Goal: Transaction & Acquisition: Purchase product/service

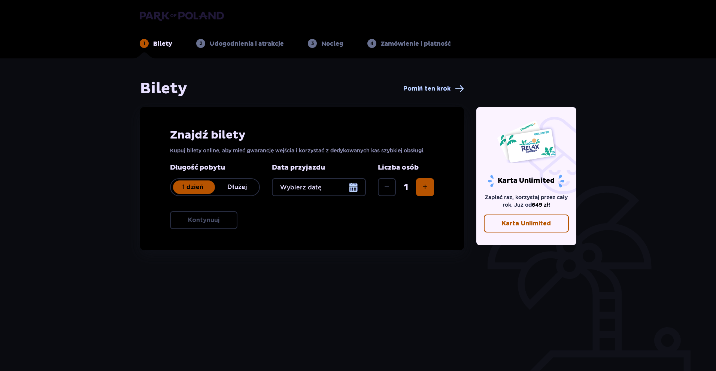
click at [348, 189] on div at bounding box center [319, 187] width 94 height 18
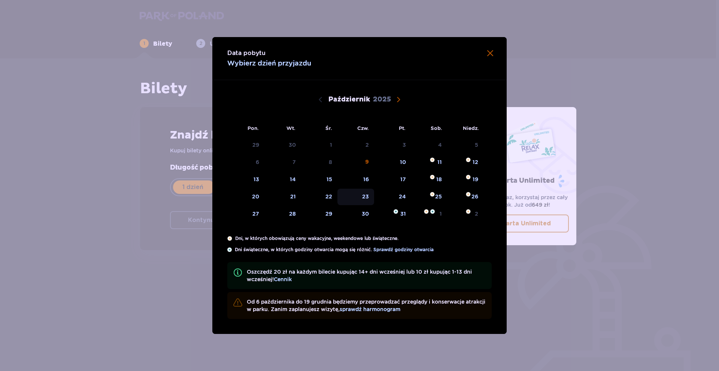
click at [361, 202] on div "23" at bounding box center [355, 197] width 37 height 16
type input "[DATE]"
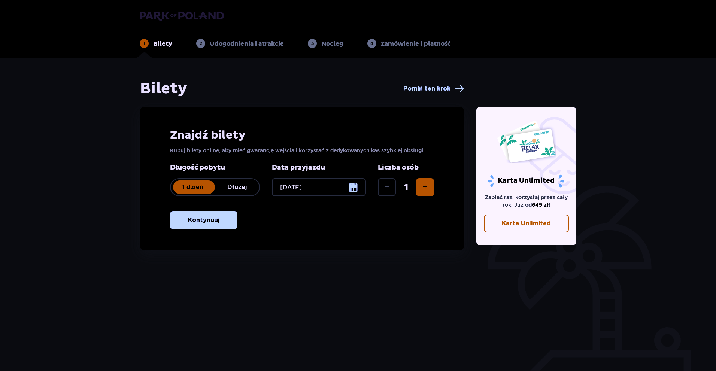
click at [424, 187] on span "Zwiększ" at bounding box center [424, 187] width 9 height 9
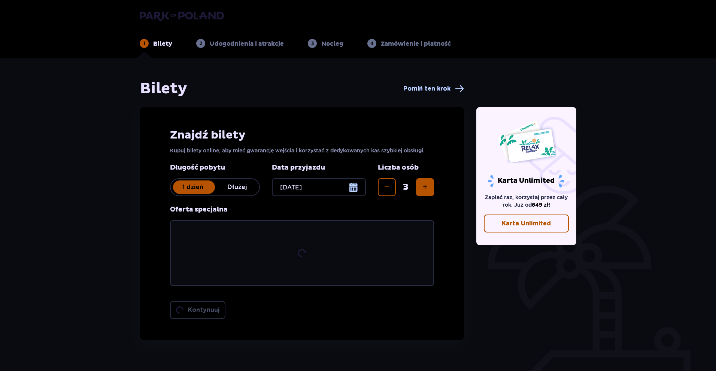
click at [424, 187] on span "Zwiększ" at bounding box center [424, 187] width 9 height 9
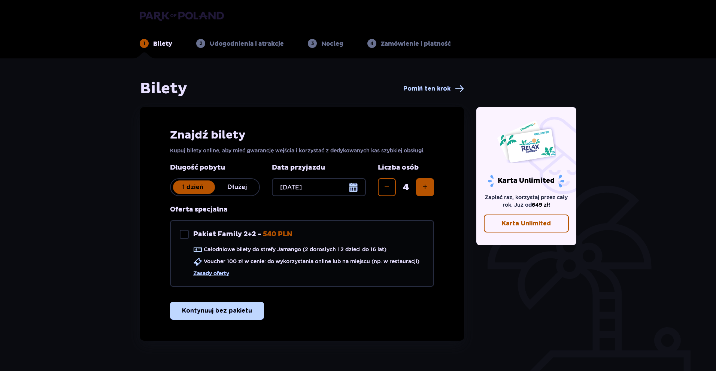
click at [424, 187] on span "Zwiększ" at bounding box center [424, 187] width 9 height 9
click at [238, 300] on div "Znajdź bilety Kupuj bilety online, aby mieć gwarancję wejścia i korzystać z ded…" at bounding box center [302, 224] width 324 height 234
click at [235, 307] on p "Kontynuuj bez pakietu" at bounding box center [217, 310] width 70 height 8
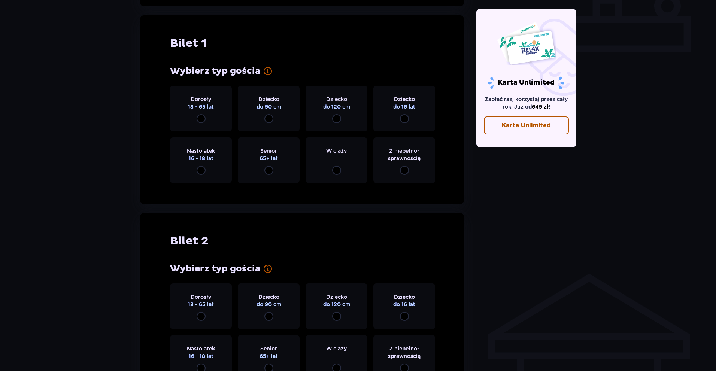
scroll to position [341, 0]
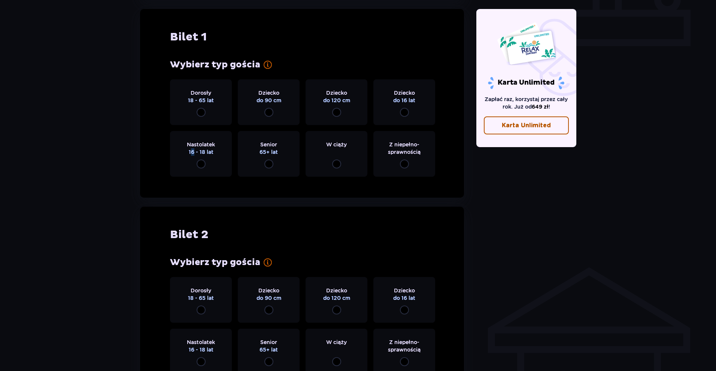
click at [192, 158] on div "Nastolatek 16 - 18 lat" at bounding box center [201, 154] width 62 height 46
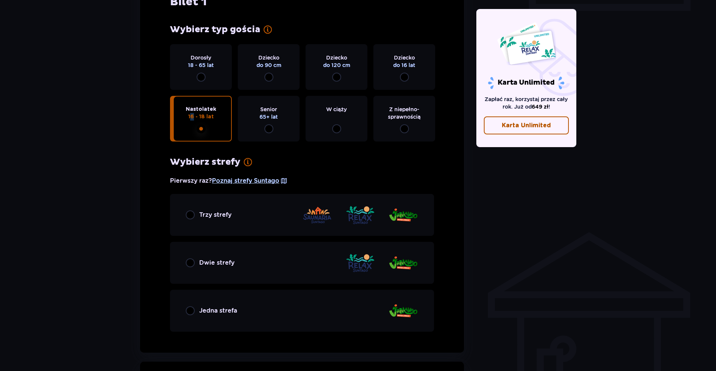
scroll to position [336, 0]
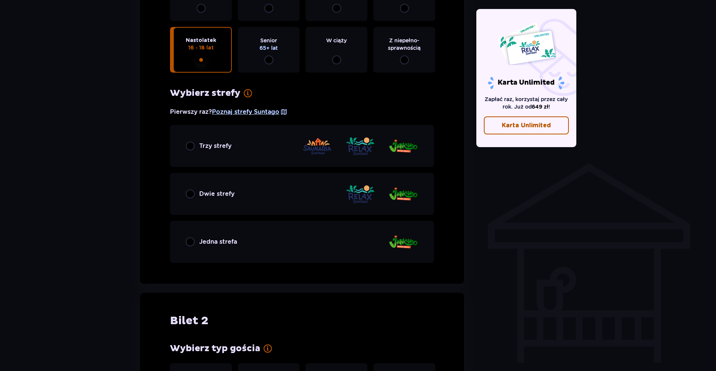
scroll to position [448, 0]
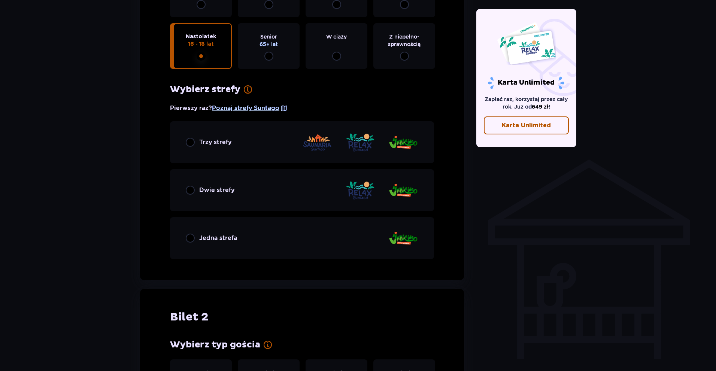
click at [272, 253] on div "Jedna strefa" at bounding box center [302, 238] width 264 height 42
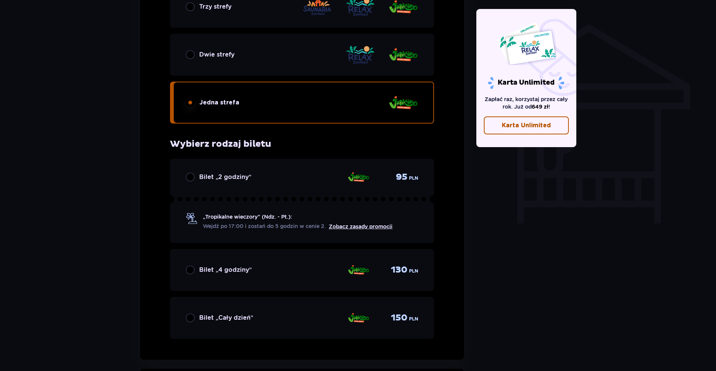
scroll to position [601, 0]
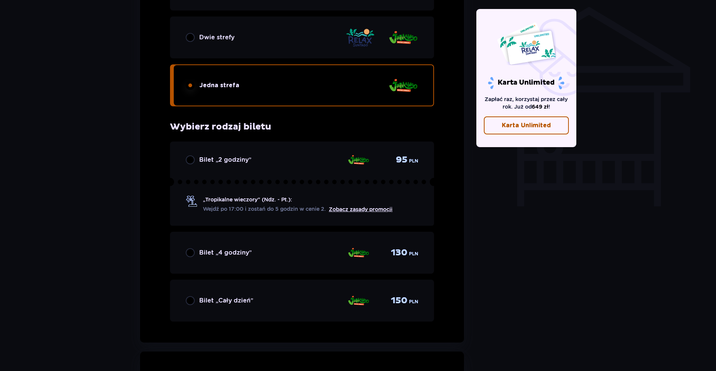
click at [297, 254] on div "Bilet „4 godziny” 130 PLN" at bounding box center [302, 253] width 232 height 16
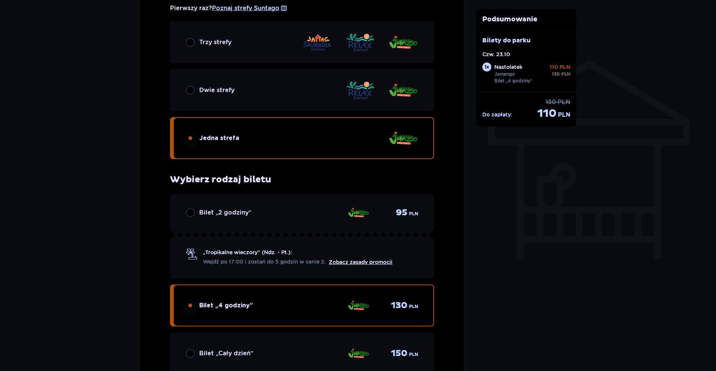
scroll to position [611, 0]
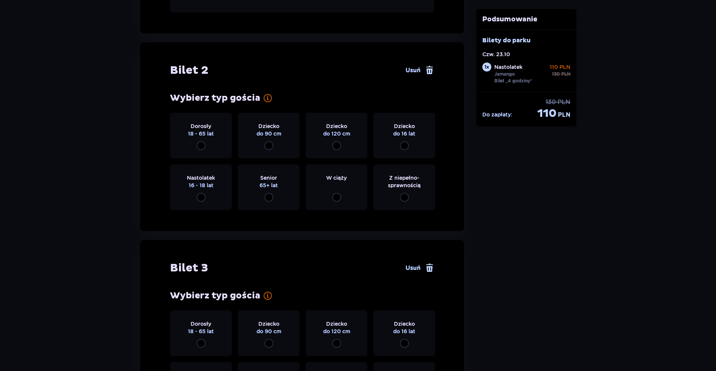
drag, startPoint x: 197, startPoint y: 152, endPoint x: 202, endPoint y: 152, distance: 5.2
click at [197, 152] on div "Dorosły 18 - 65 lat" at bounding box center [201, 136] width 62 height 46
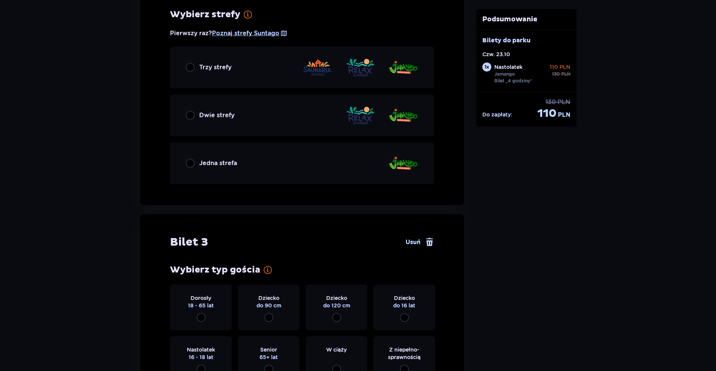
click at [245, 171] on div "Jedna strefa" at bounding box center [302, 163] width 264 height 42
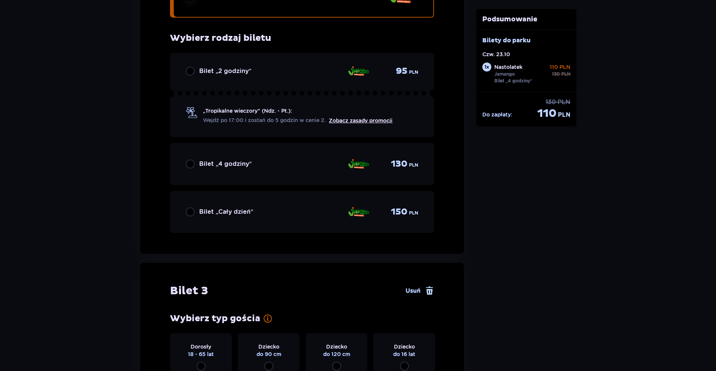
scroll to position [1316, 0]
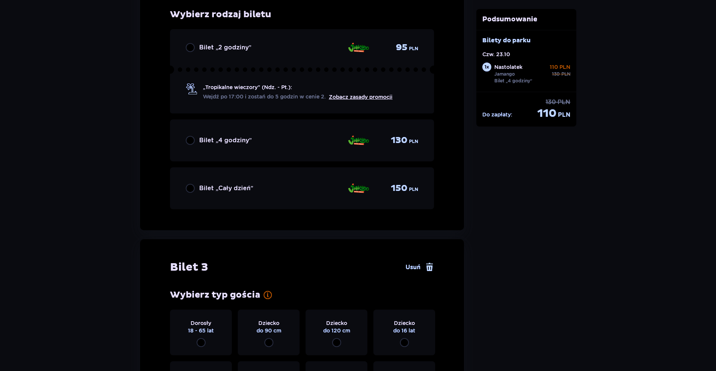
click at [306, 147] on div "Bilet „4 godziny” 130 PLN" at bounding box center [302, 140] width 232 height 16
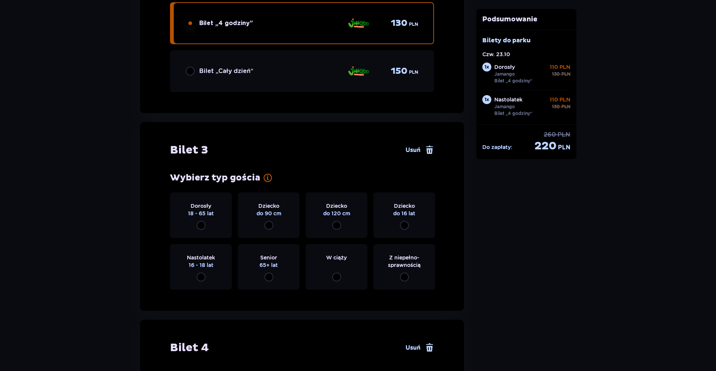
scroll to position [1434, 0]
click at [202, 261] on span "16 - 18 lat" at bounding box center [201, 263] width 25 height 7
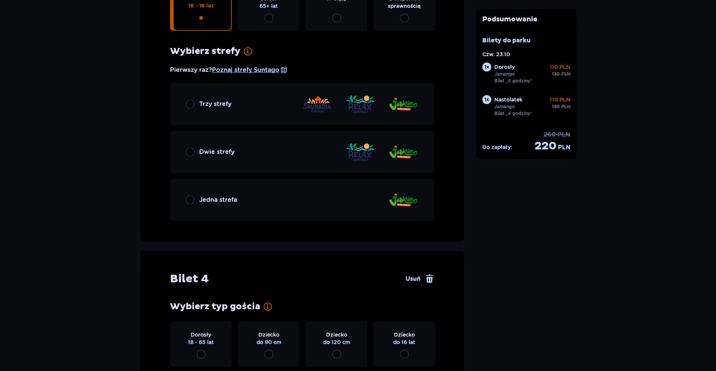
scroll to position [1729, 0]
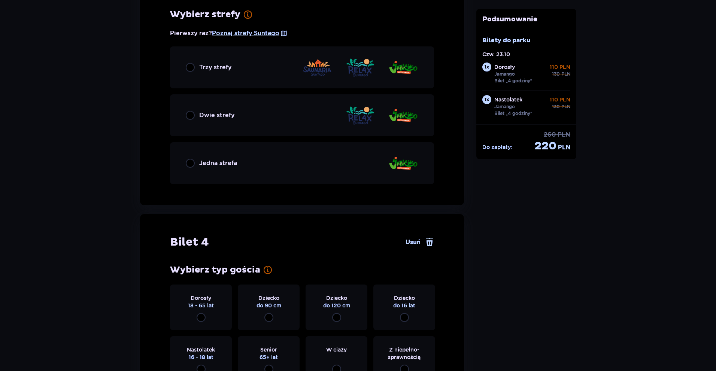
click at [239, 167] on div "Jedna strefa" at bounding box center [302, 163] width 264 height 42
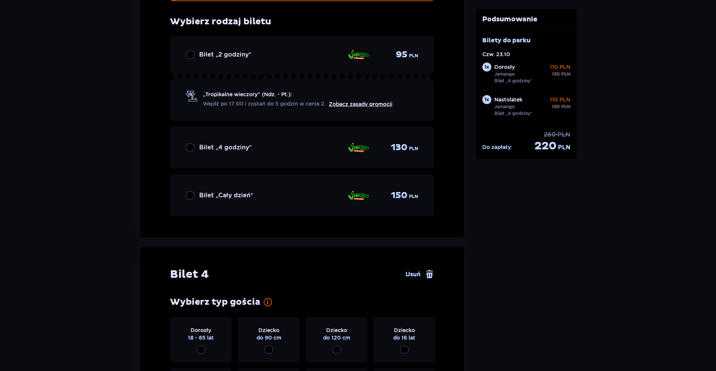
scroll to position [1919, 0]
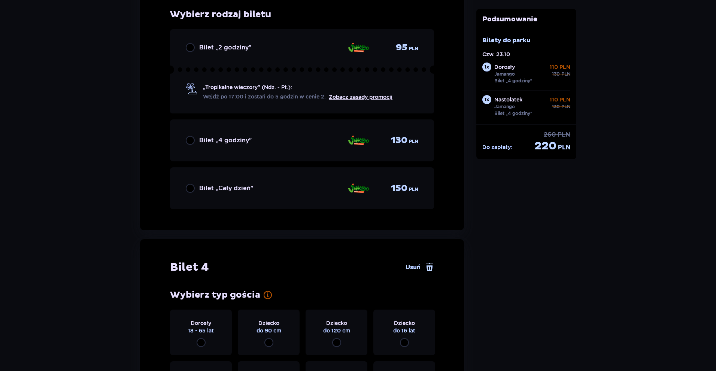
click at [203, 131] on div "Bilet „4 godziny” 130 PLN" at bounding box center [302, 140] width 264 height 42
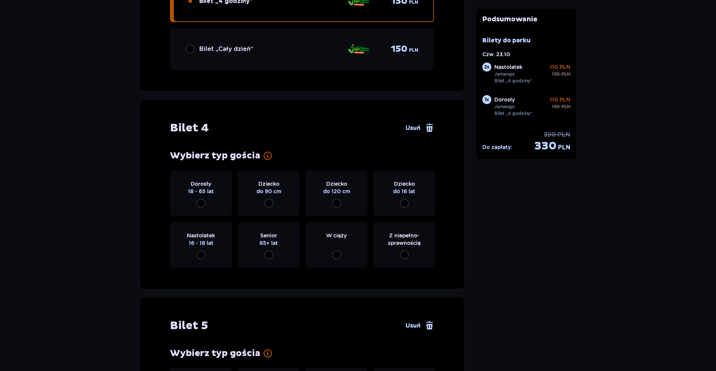
scroll to position [2149, 0]
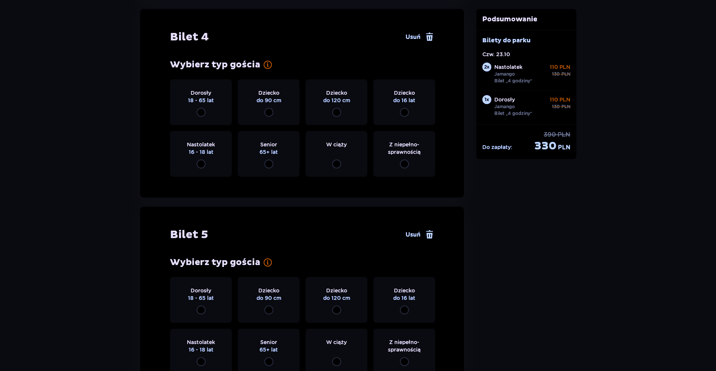
click at [206, 154] on span "16 - 18 lat" at bounding box center [201, 151] width 25 height 7
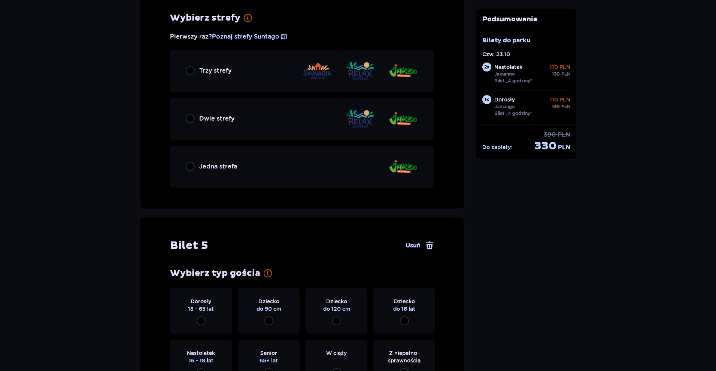
scroll to position [2332, 0]
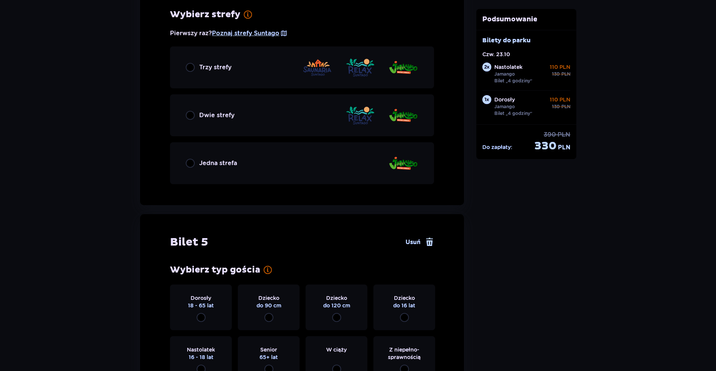
click at [243, 162] on div "Jedna strefa" at bounding box center [302, 163] width 264 height 42
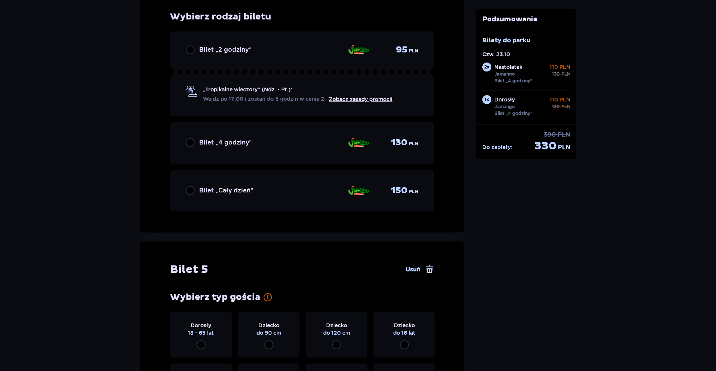
scroll to position [2522, 0]
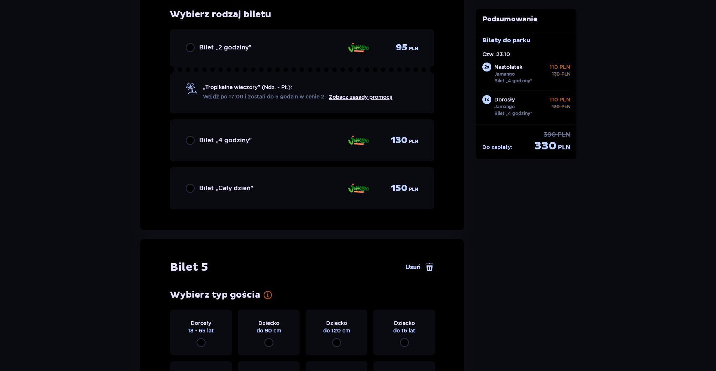
click at [227, 131] on div "Bilet „4 godziny” 130 PLN" at bounding box center [302, 140] width 264 height 42
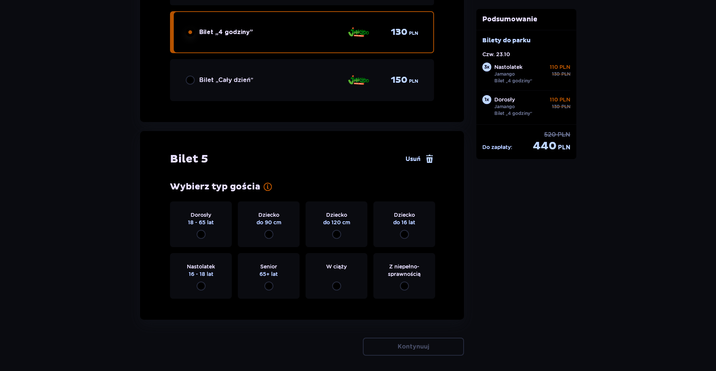
scroll to position [2660, 0]
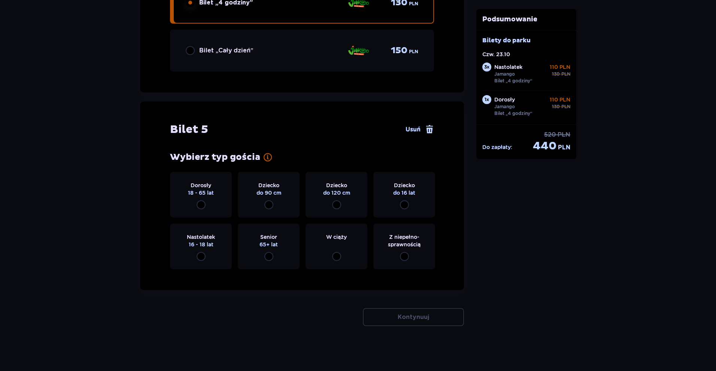
click at [208, 245] on span "16 - 18 lat" at bounding box center [201, 244] width 25 height 7
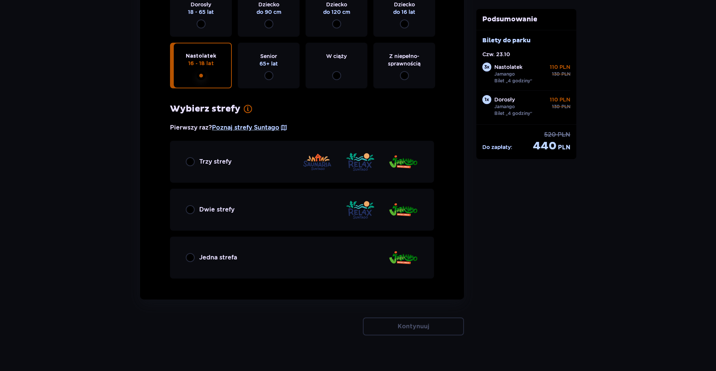
scroll to position [2850, 0]
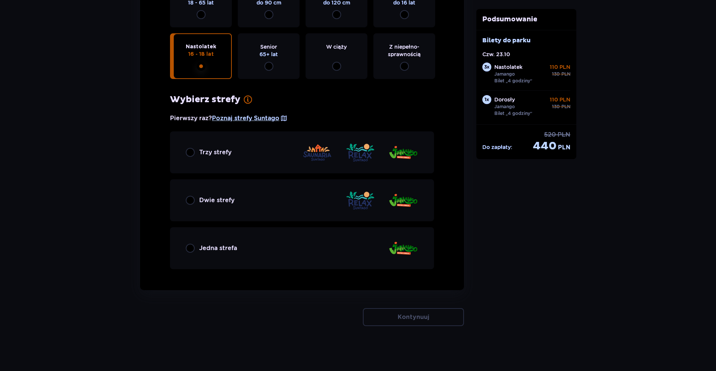
click at [242, 255] on div "Jedna strefa" at bounding box center [302, 248] width 264 height 42
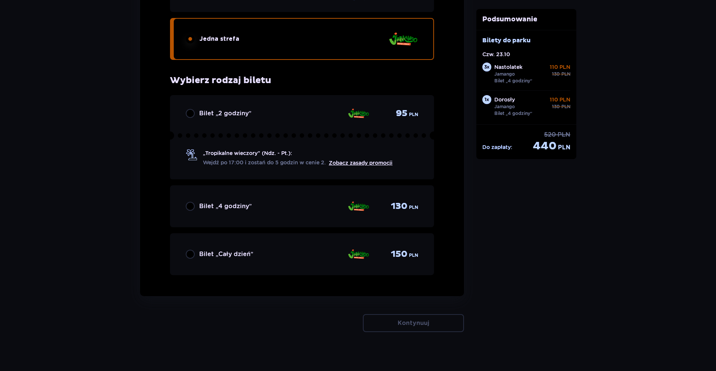
scroll to position [3065, 0]
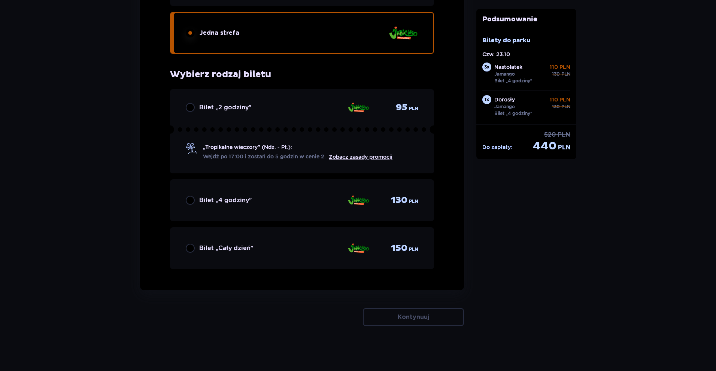
click at [263, 200] on div "Bilet „4 godziny” 130 PLN" at bounding box center [302, 200] width 232 height 16
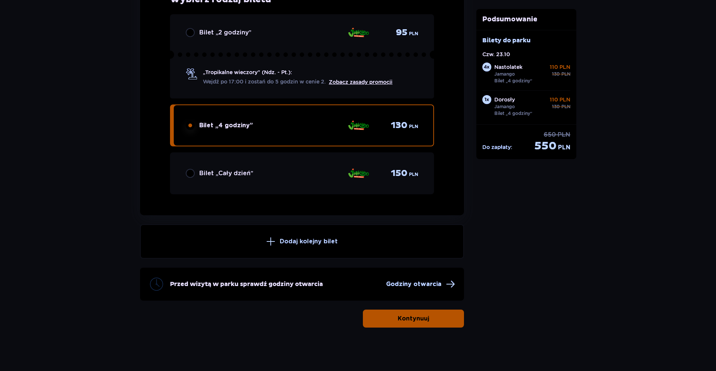
scroll to position [3141, 0]
